Goal: Navigation & Orientation: Understand site structure

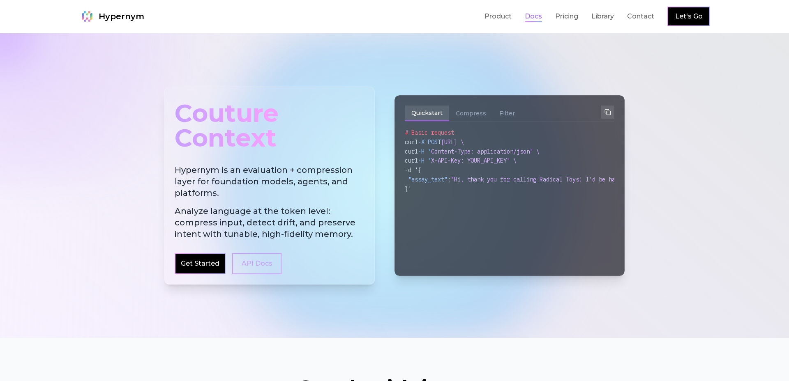
click at [534, 19] on link "Docs" at bounding box center [533, 17] width 17 height 10
click at [571, 19] on link "Pricing" at bounding box center [566, 17] width 23 height 10
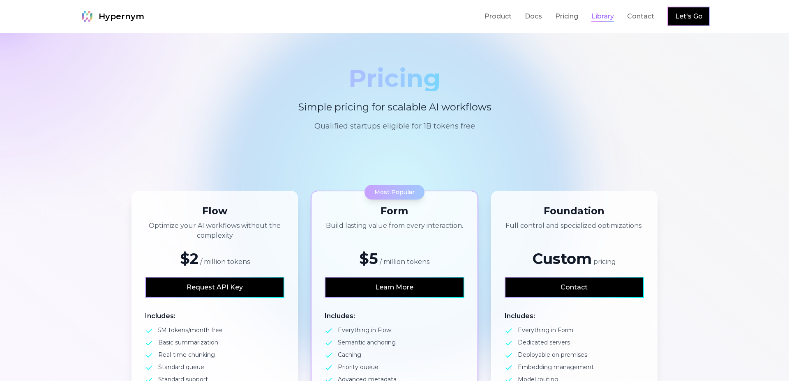
click at [614, 18] on link "Library" at bounding box center [602, 17] width 23 height 10
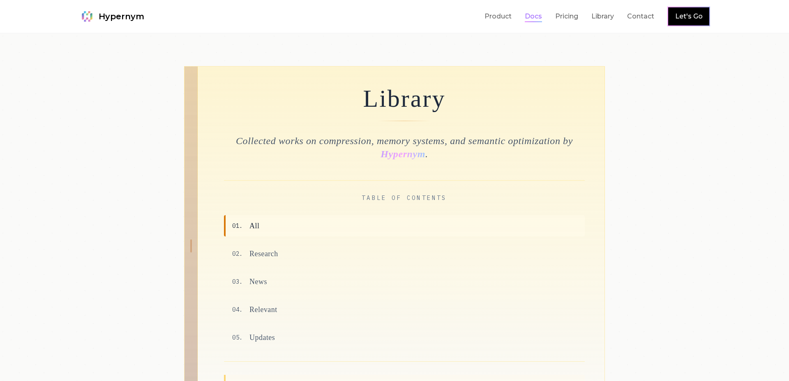
click at [535, 20] on link "Docs" at bounding box center [533, 17] width 17 height 10
click at [501, 19] on link "Product" at bounding box center [497, 17] width 27 height 10
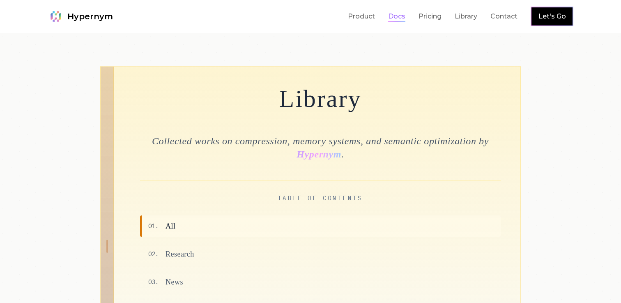
click at [396, 16] on link "Docs" at bounding box center [396, 17] width 17 height 10
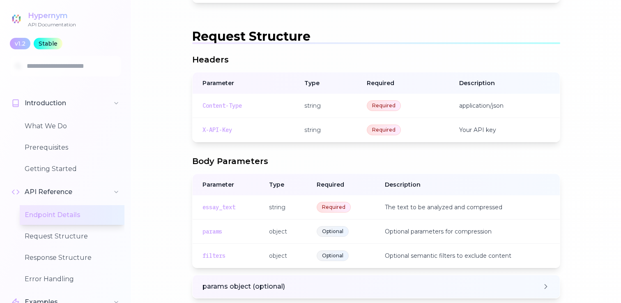
scroll to position [881, 0]
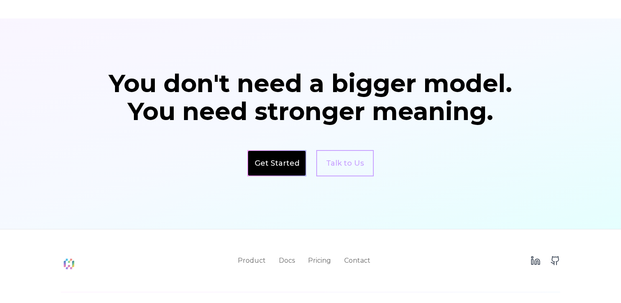
scroll to position [1423, 0]
